Goal: Information Seeking & Learning: Learn about a topic

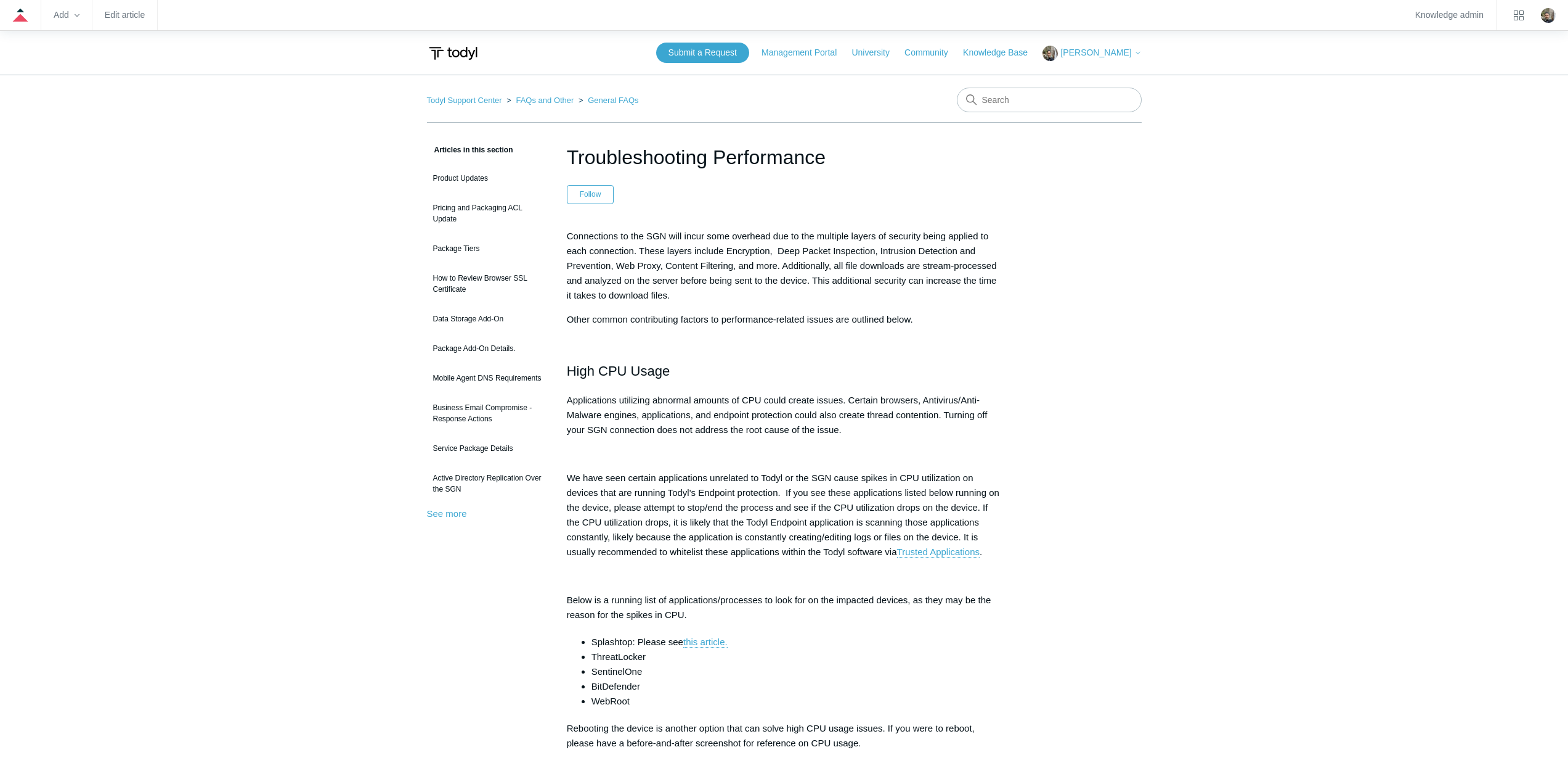
drag, startPoint x: 837, startPoint y: 155, endPoint x: 554, endPoint y: 153, distance: 283.0
copy h1 "Troubleshooting Performance"
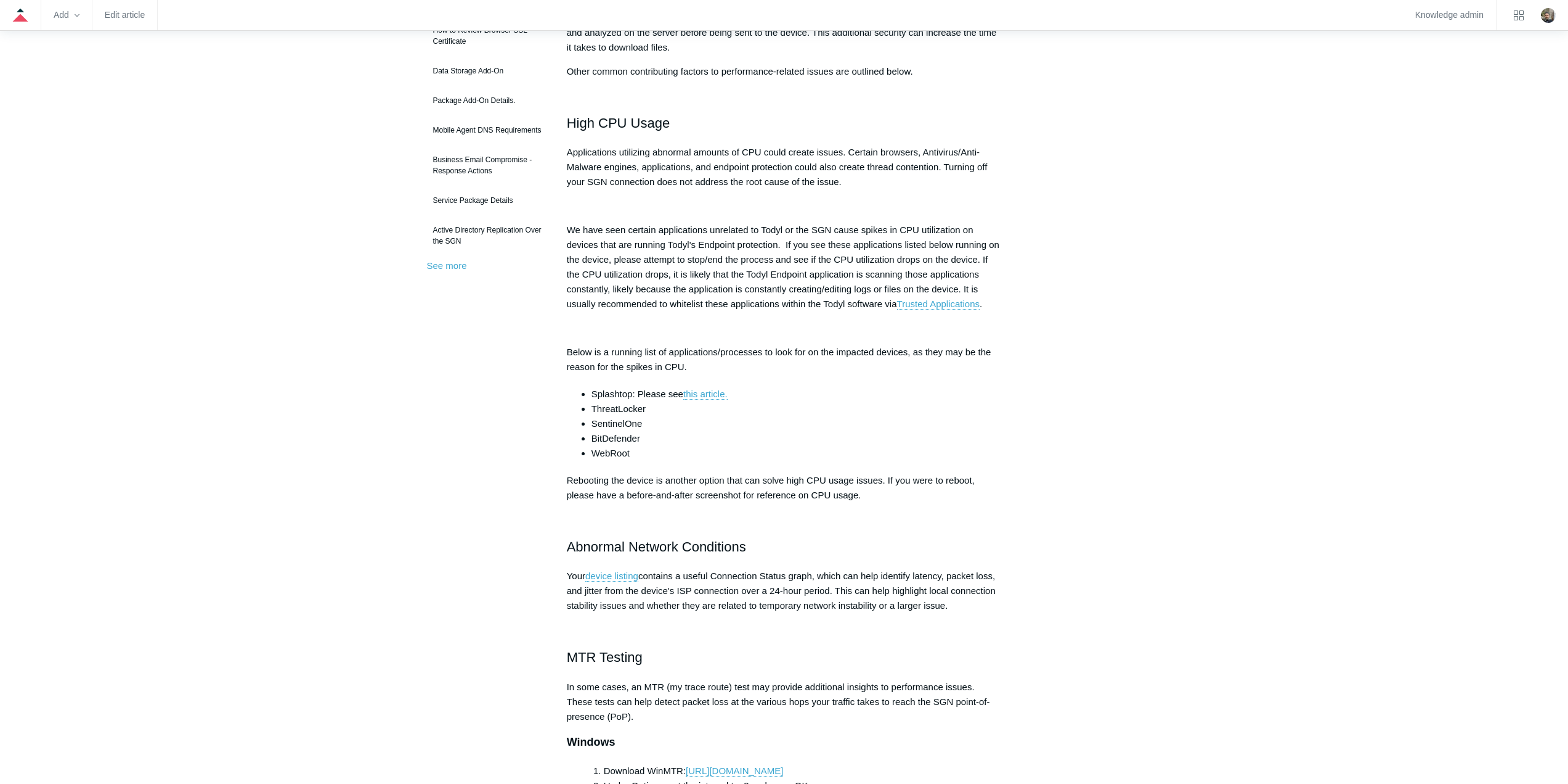
scroll to position [247, 0]
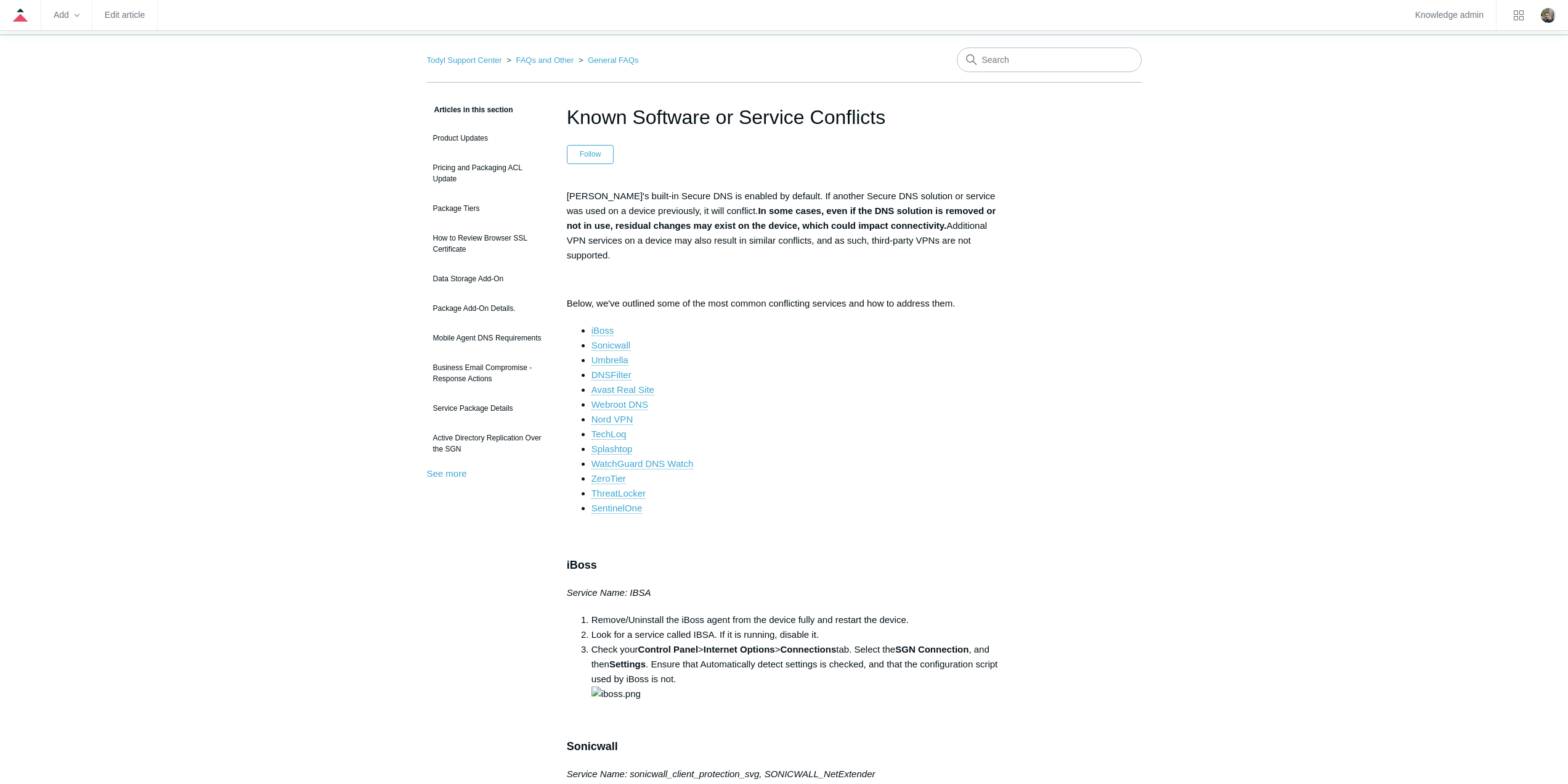
scroll to position [62, 0]
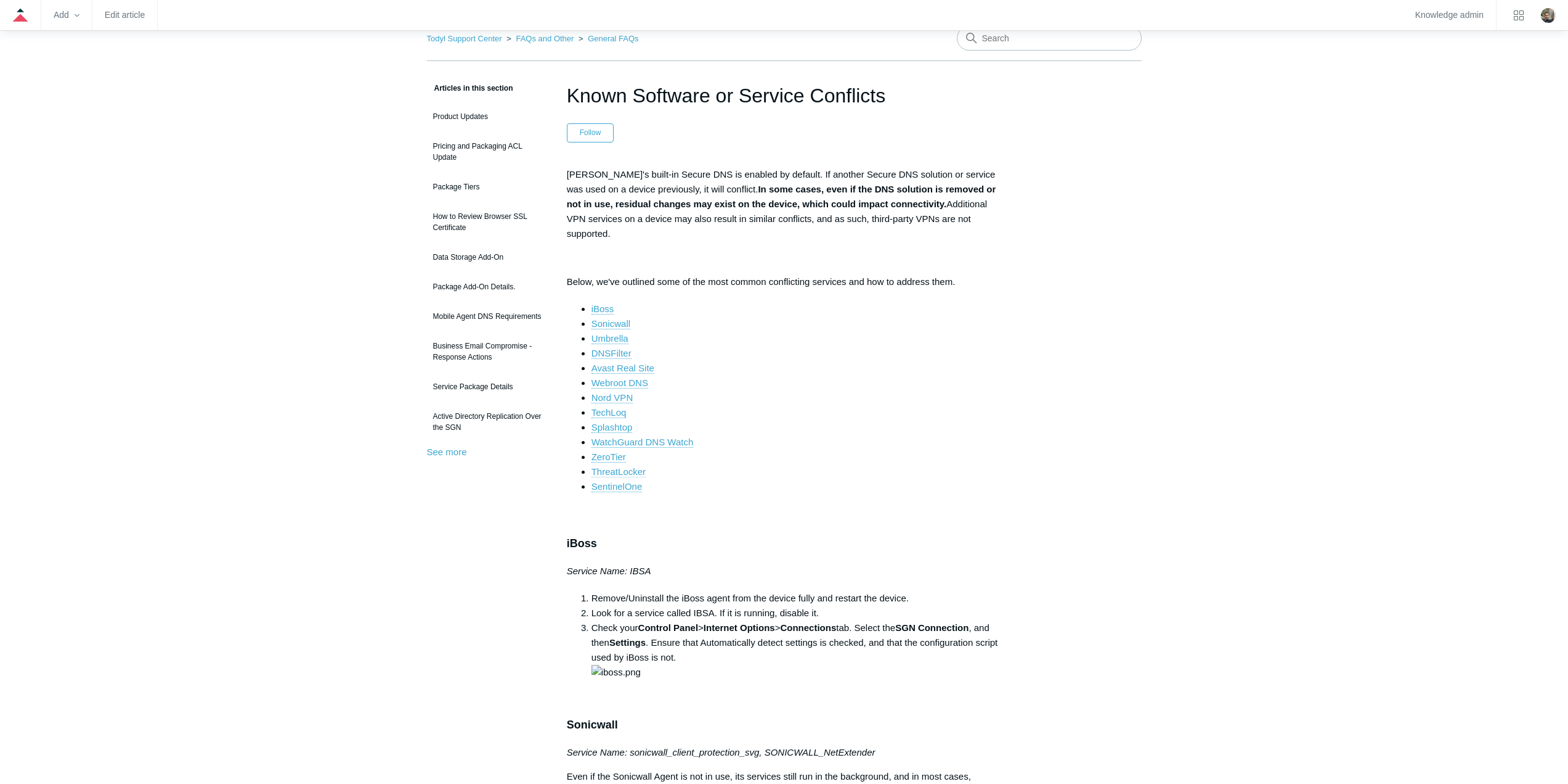
click at [633, 466] on link "ThreatLocker" at bounding box center [619, 472] width 54 height 12
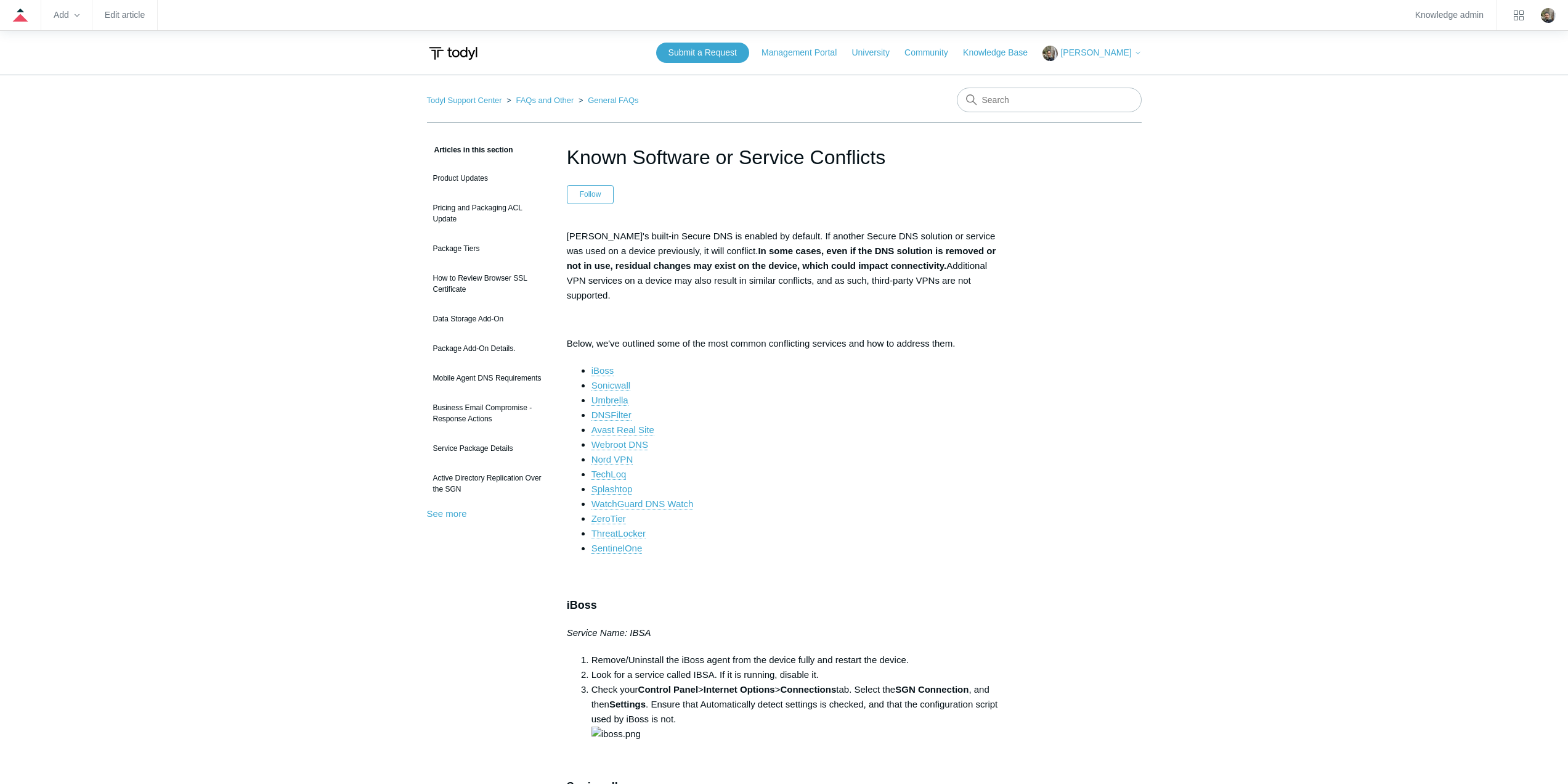
click at [634, 527] on link "ThreatLocker" at bounding box center [619, 533] width 54 height 12
